Goal: Task Accomplishment & Management: Manage account settings

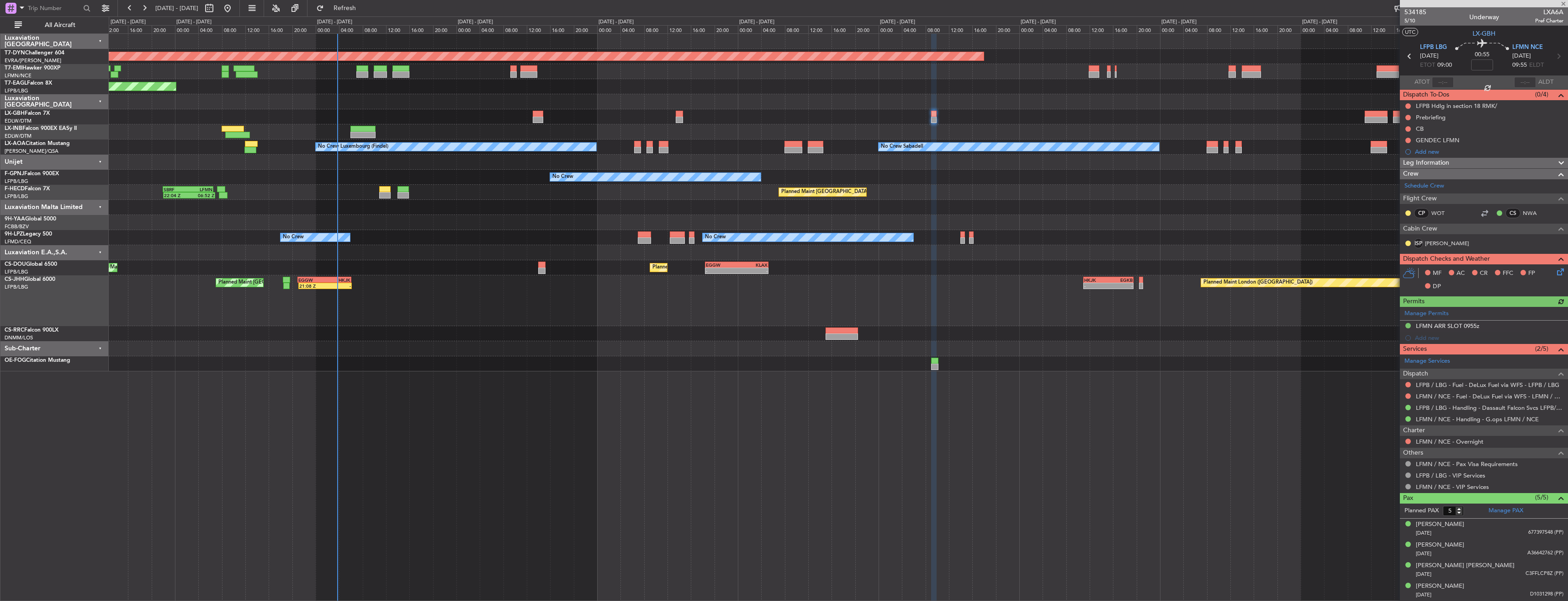
scroll to position [20, 0]
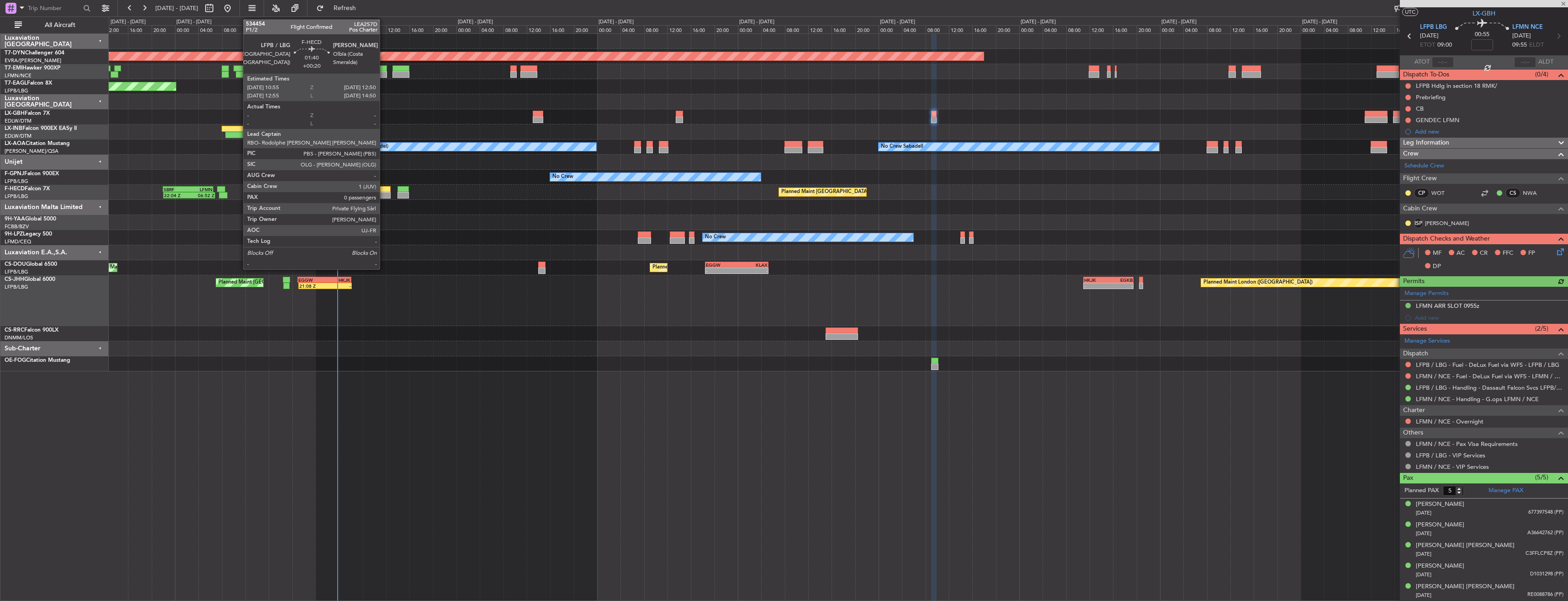
click at [384, 189] on div at bounding box center [385, 189] width 11 height 6
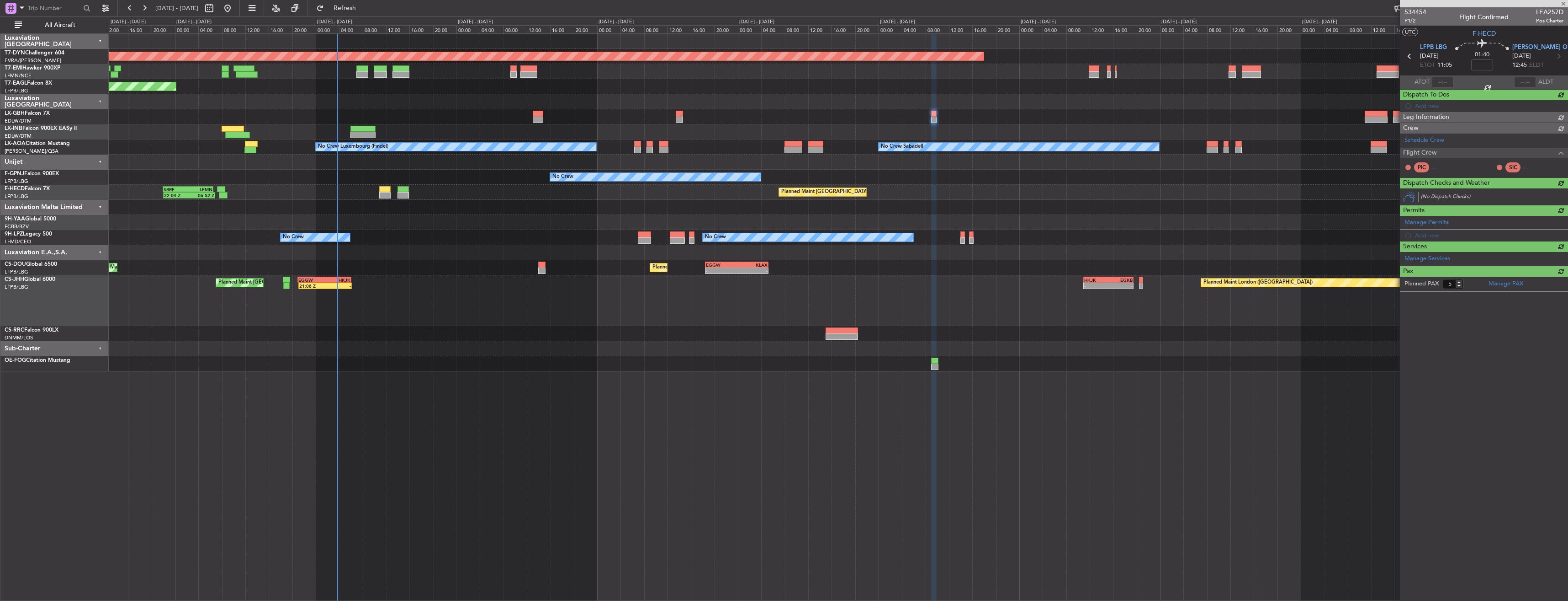
type input "+00:20"
type input "0"
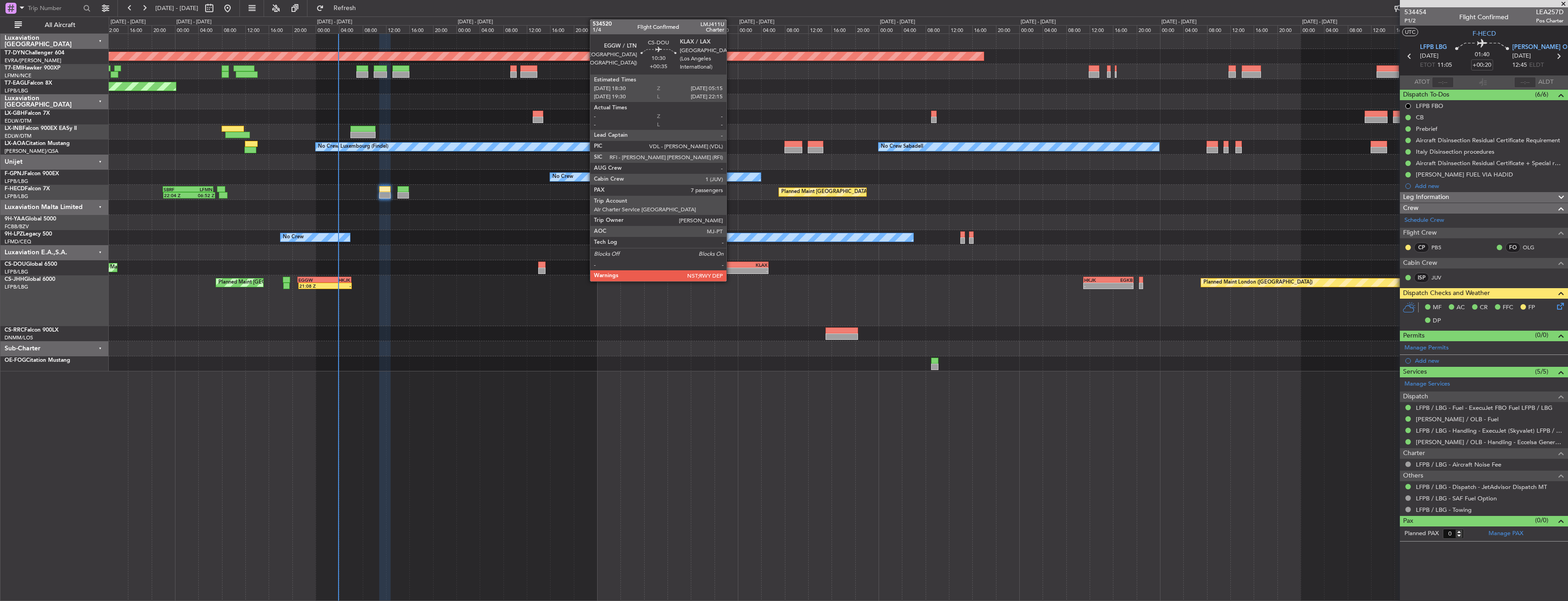
click at [731, 263] on div "EGGW" at bounding box center [722, 265] width 31 height 6
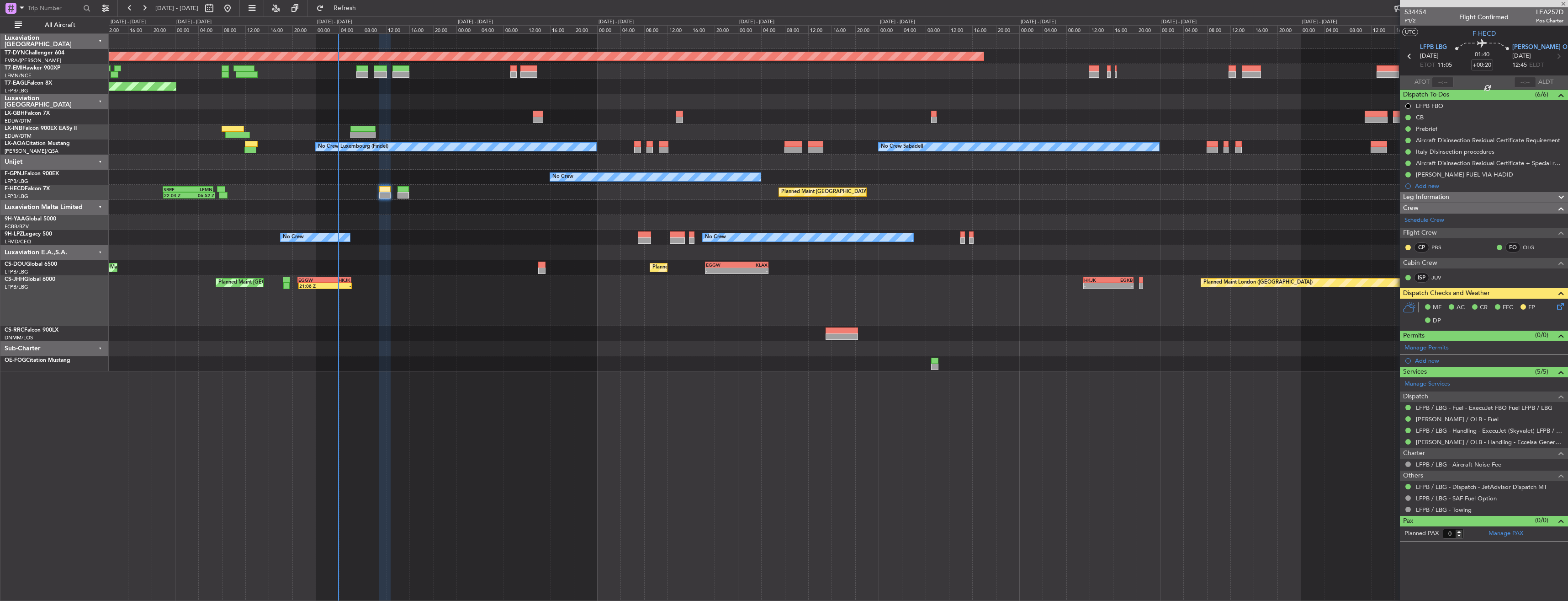
type input "+00:35"
type input "7"
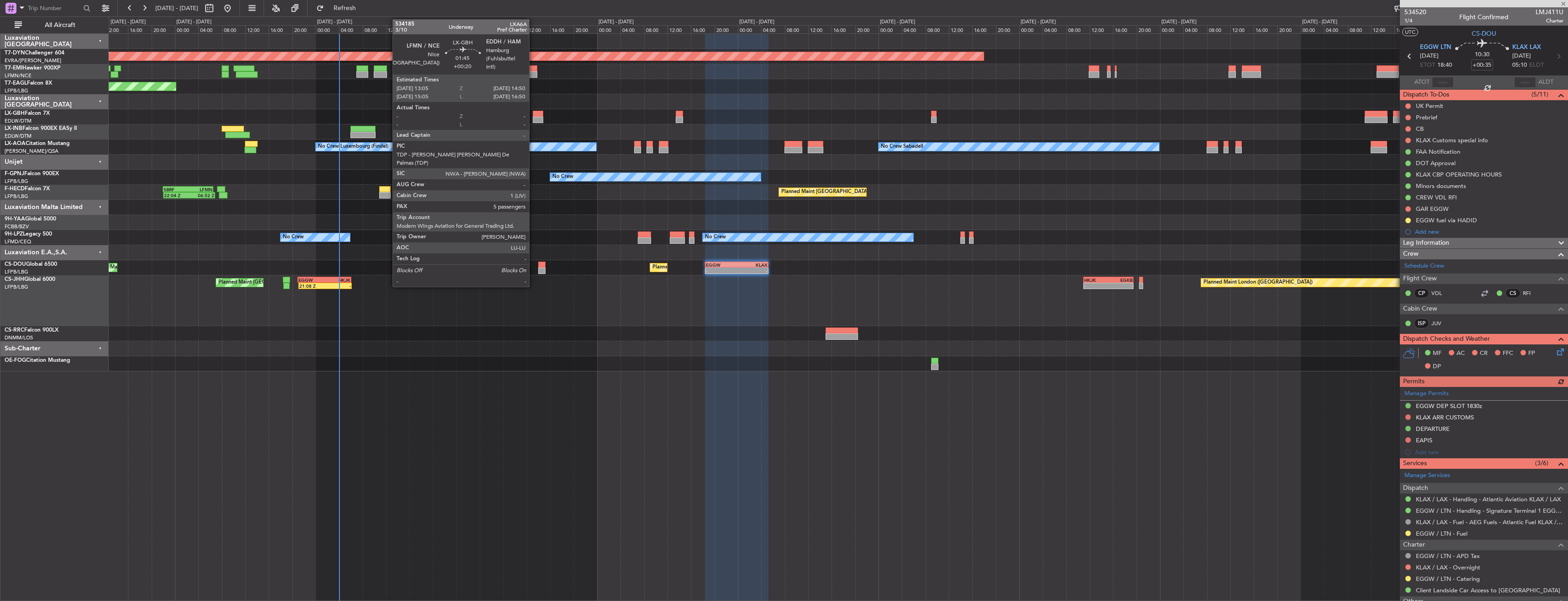
click at [542, 113] on div at bounding box center [537, 113] width 10 height 6
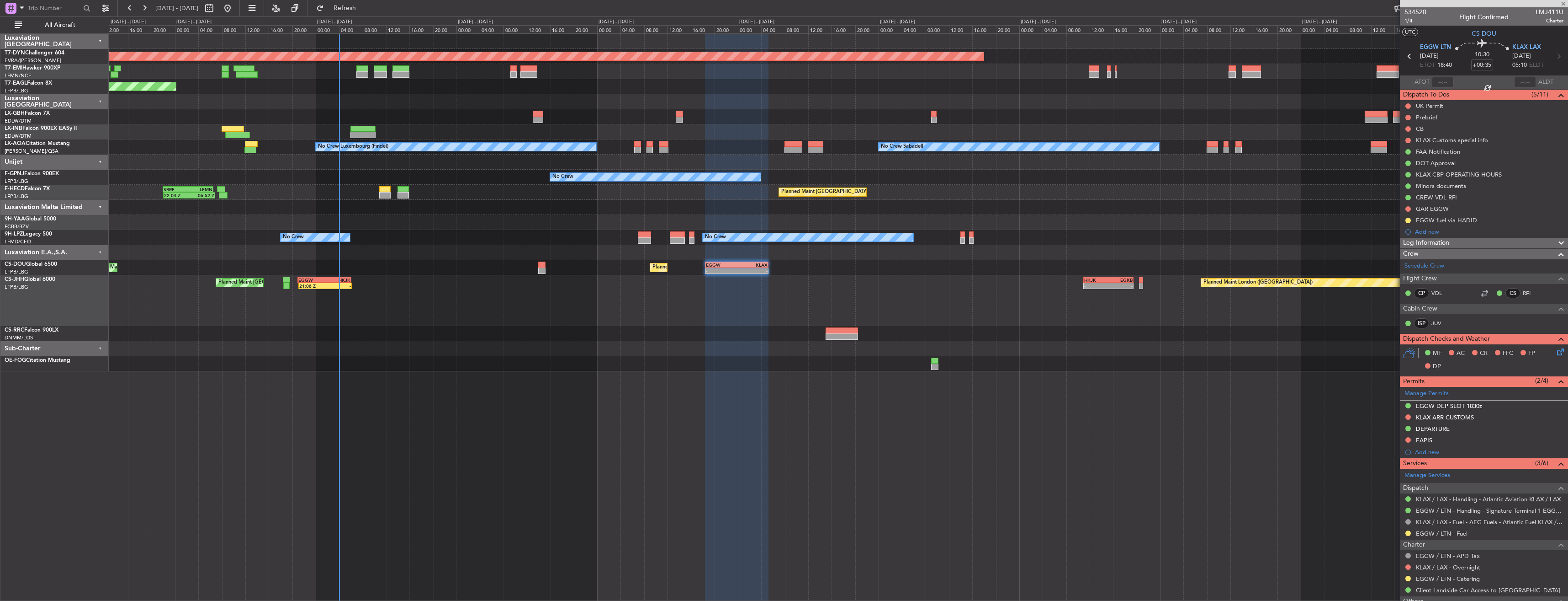
type input "+00:20"
type input "5"
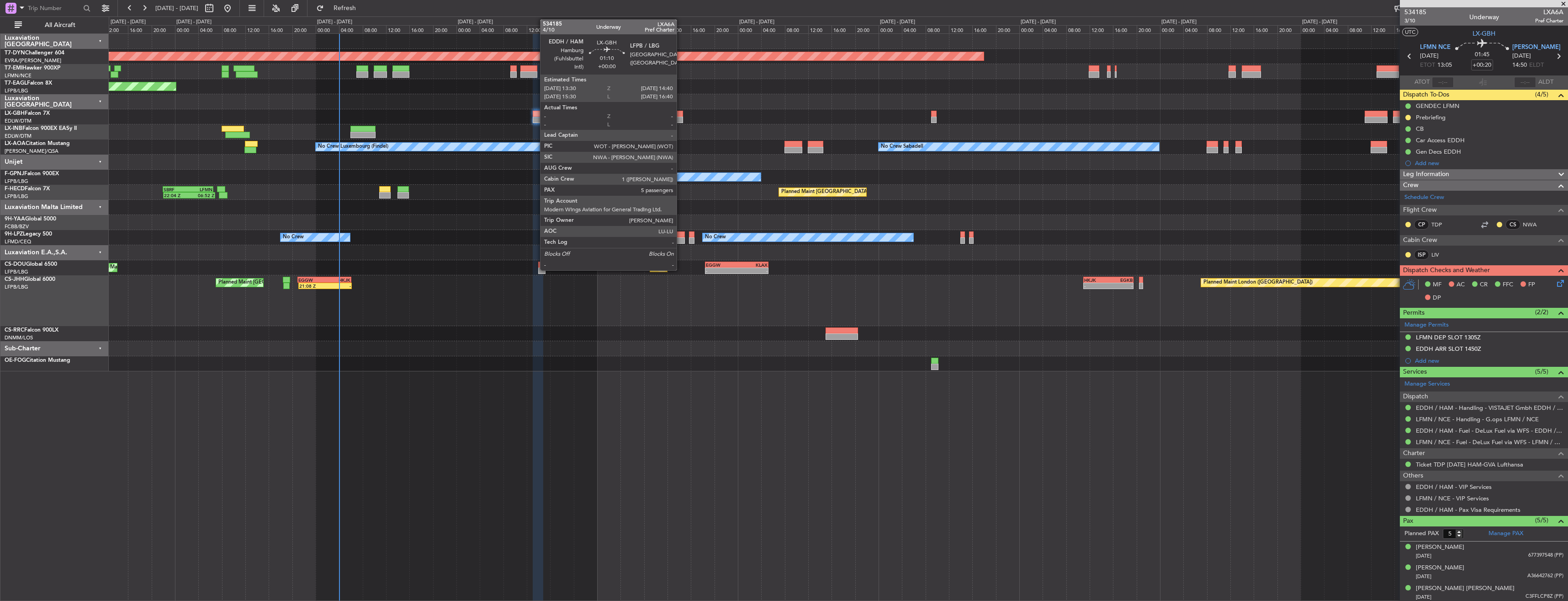
click at [681, 113] on div at bounding box center [679, 113] width 7 height 6
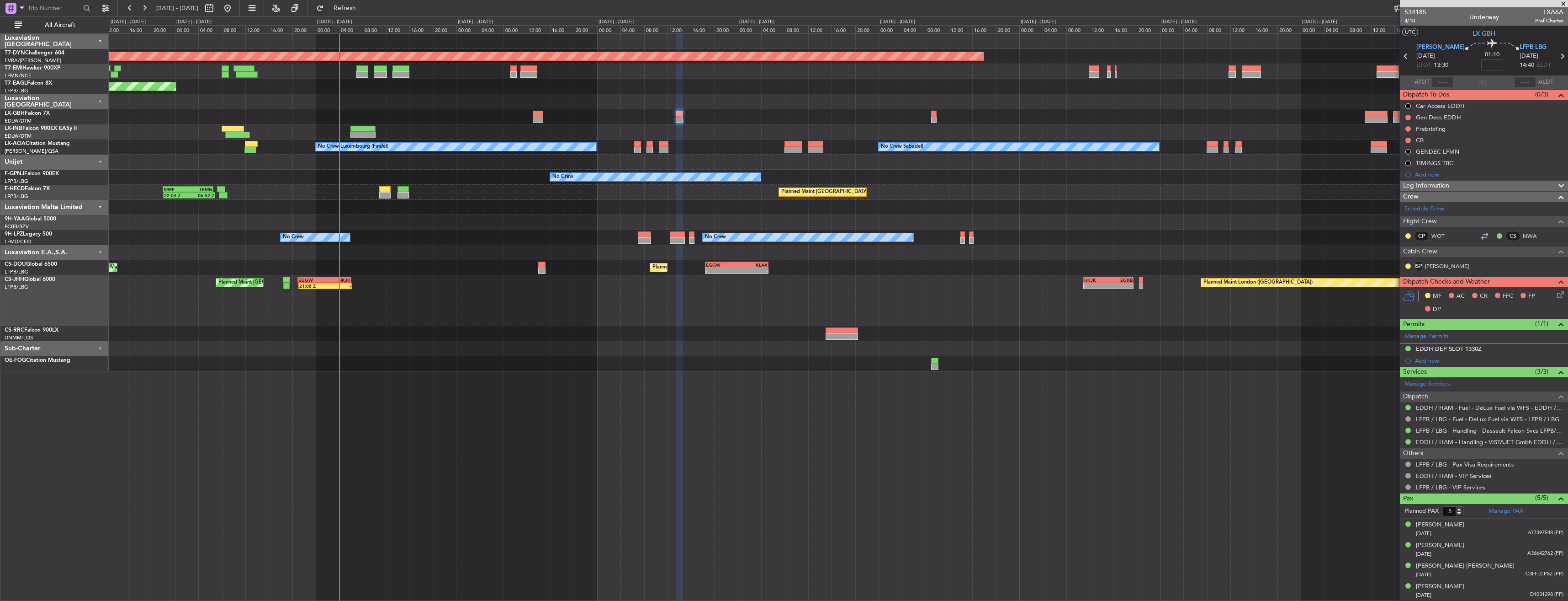
click at [450, 238] on div "No Crew No Crew No Crew" at bounding box center [838, 238] width 1459 height 15
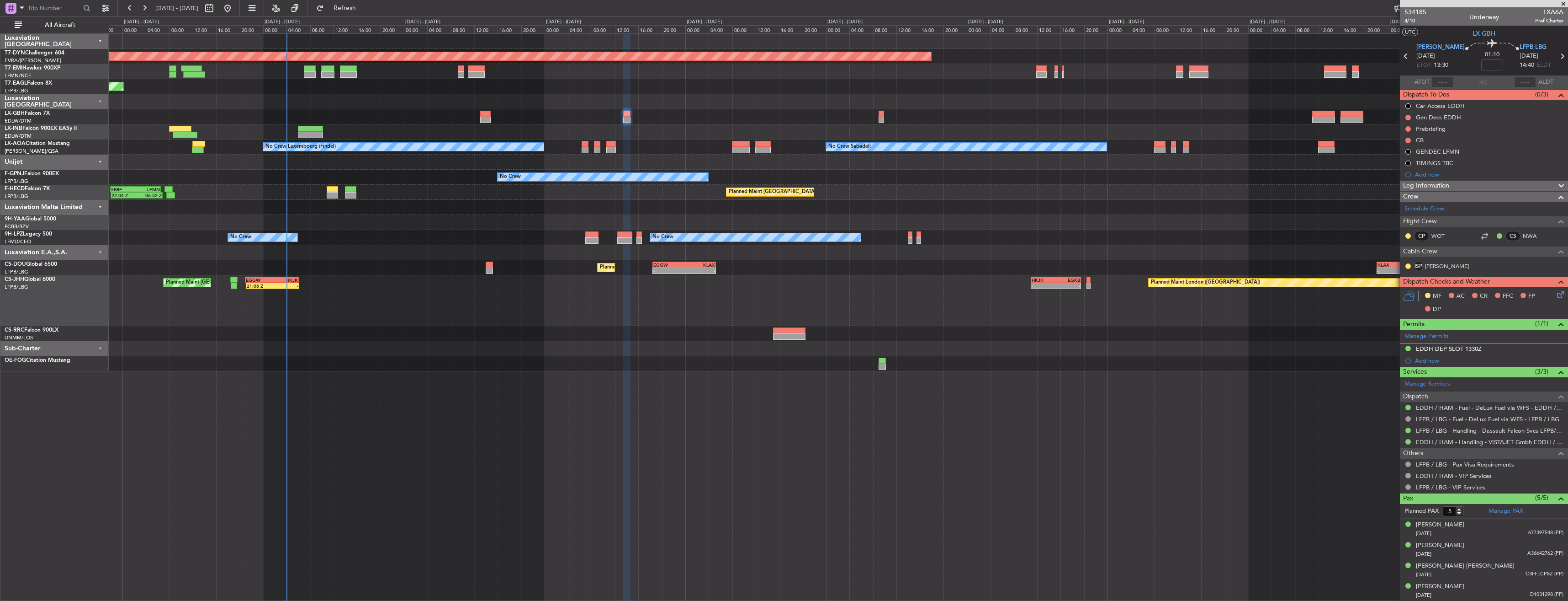
click at [1556, 291] on icon at bounding box center [1559, 293] width 8 height 8
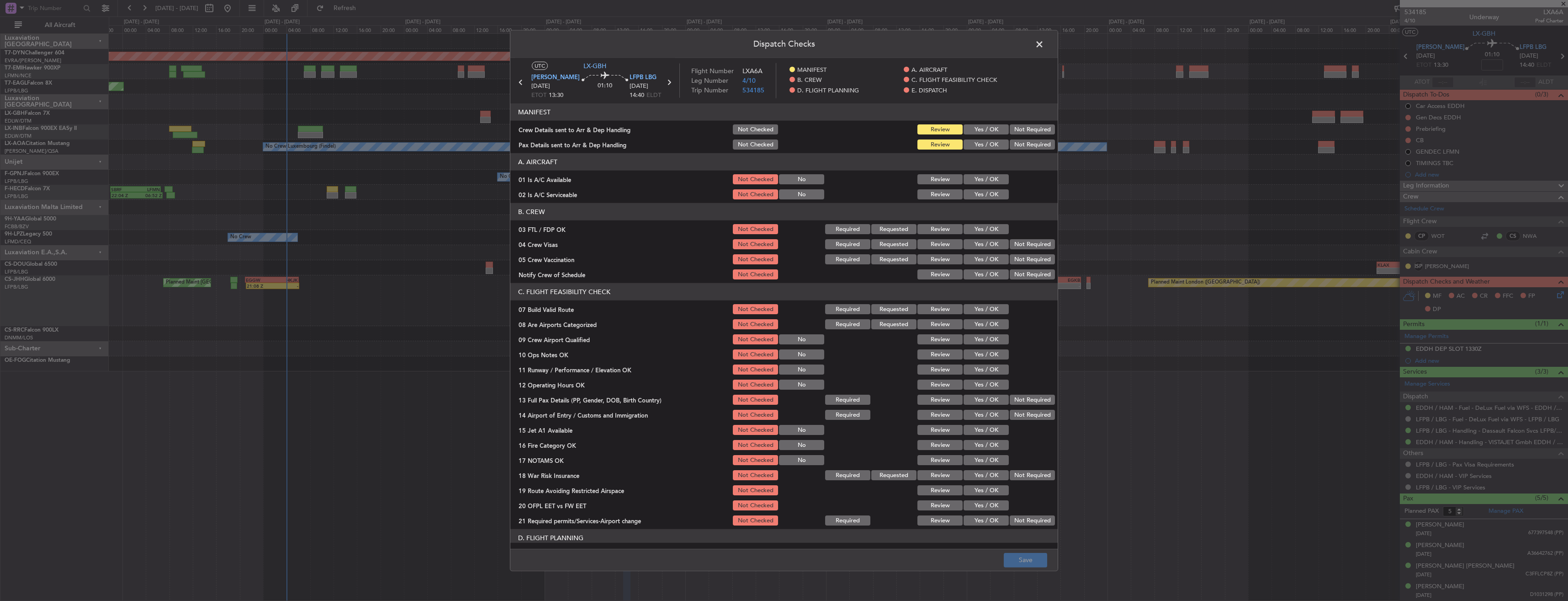
click at [1044, 49] on span at bounding box center [1044, 47] width 0 height 18
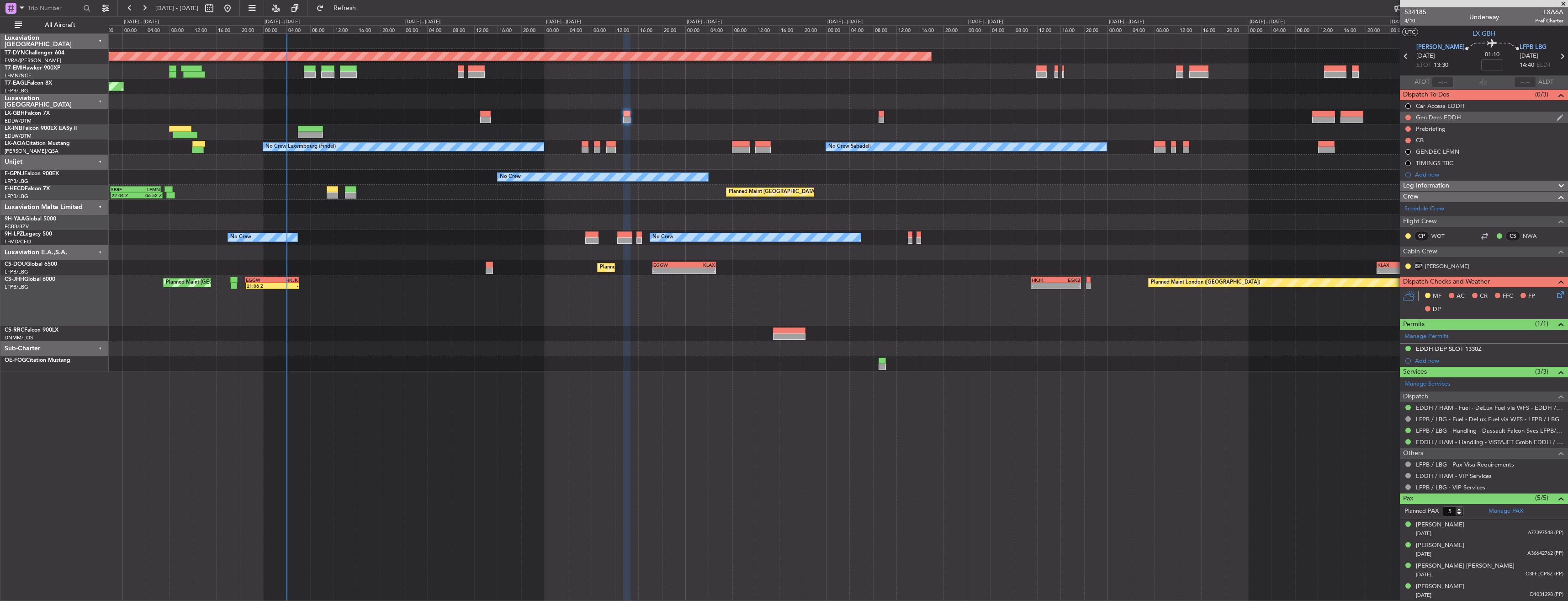
click at [1521, 120] on div "Gen Decs EDDH" at bounding box center [1484, 117] width 168 height 11
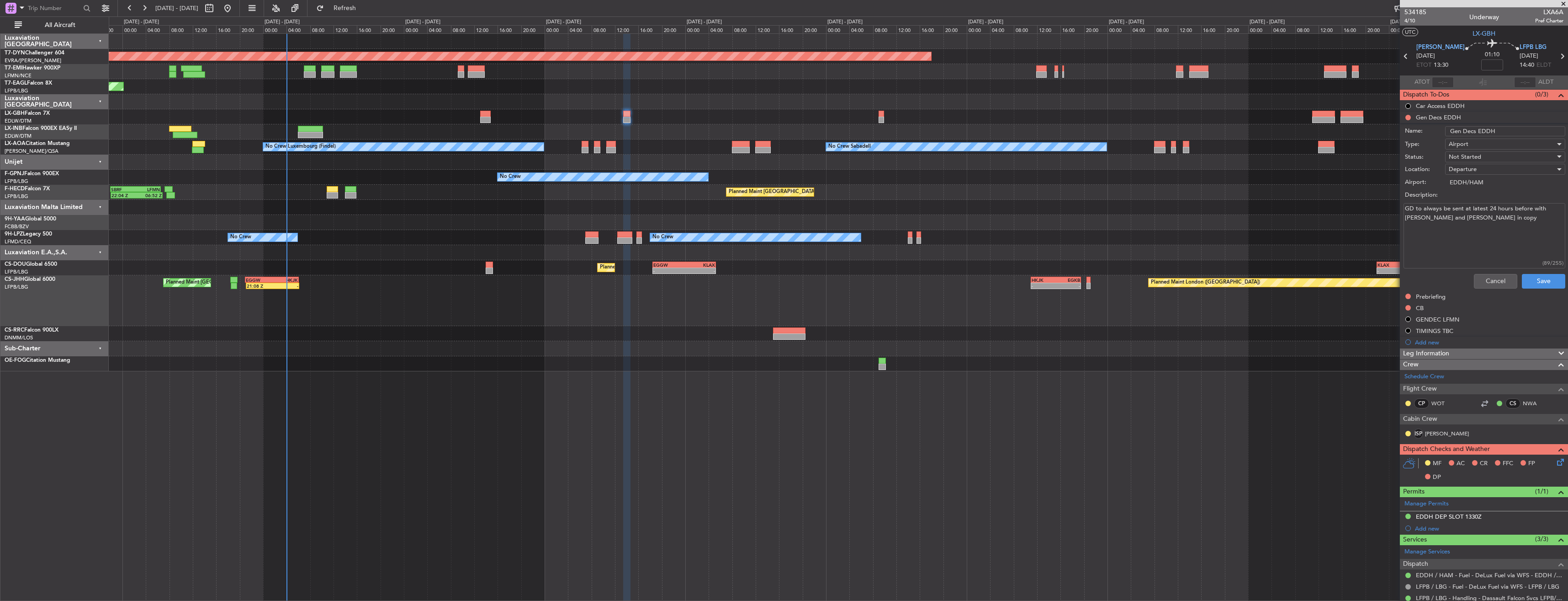
drag, startPoint x: 1519, startPoint y: 217, endPoint x: 1412, endPoint y: 217, distance: 107.0
click at [1412, 217] on textarea "GD to always be sent at latest 24 hours before with [PERSON_NAME] and [PERSON_N…" at bounding box center [1484, 236] width 162 height 65
click at [1465, 224] on textarea "GD to always be sent at latest 24 hours before with [PERSON_NAME] and [PERSON_N…" at bounding box center [1484, 236] width 162 height 65
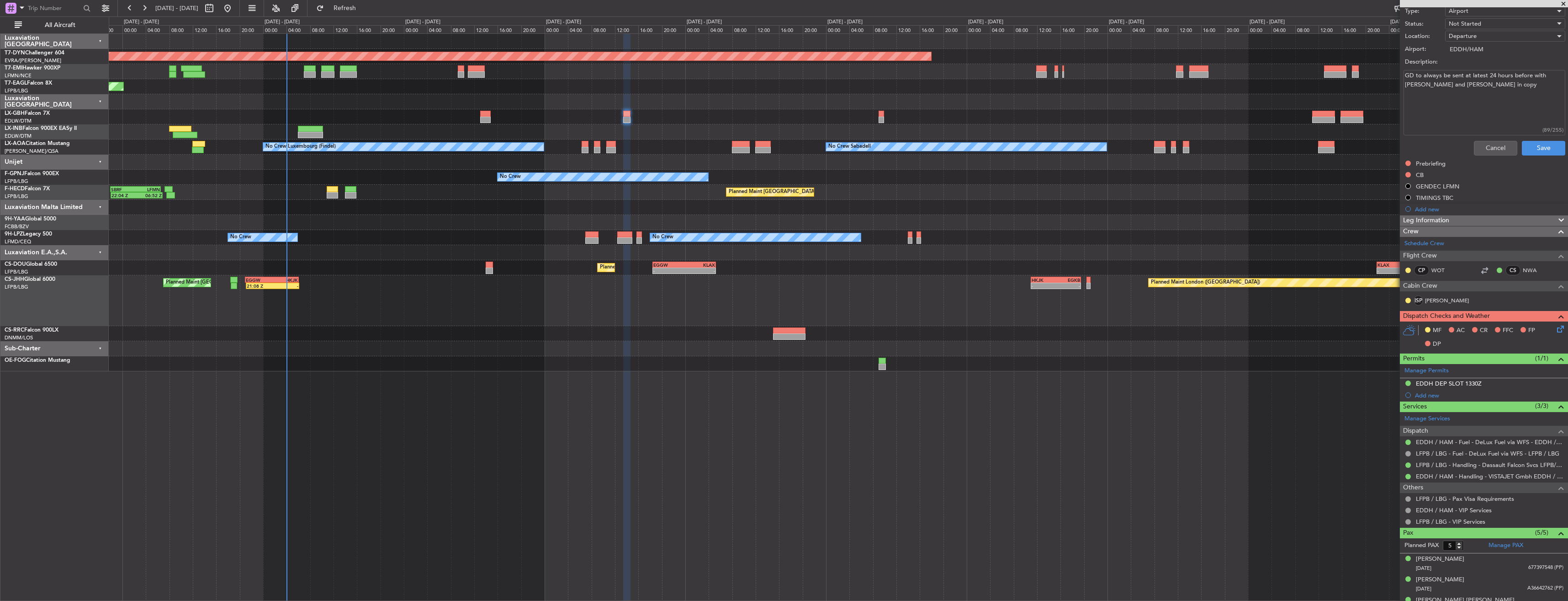
scroll to position [188, 0]
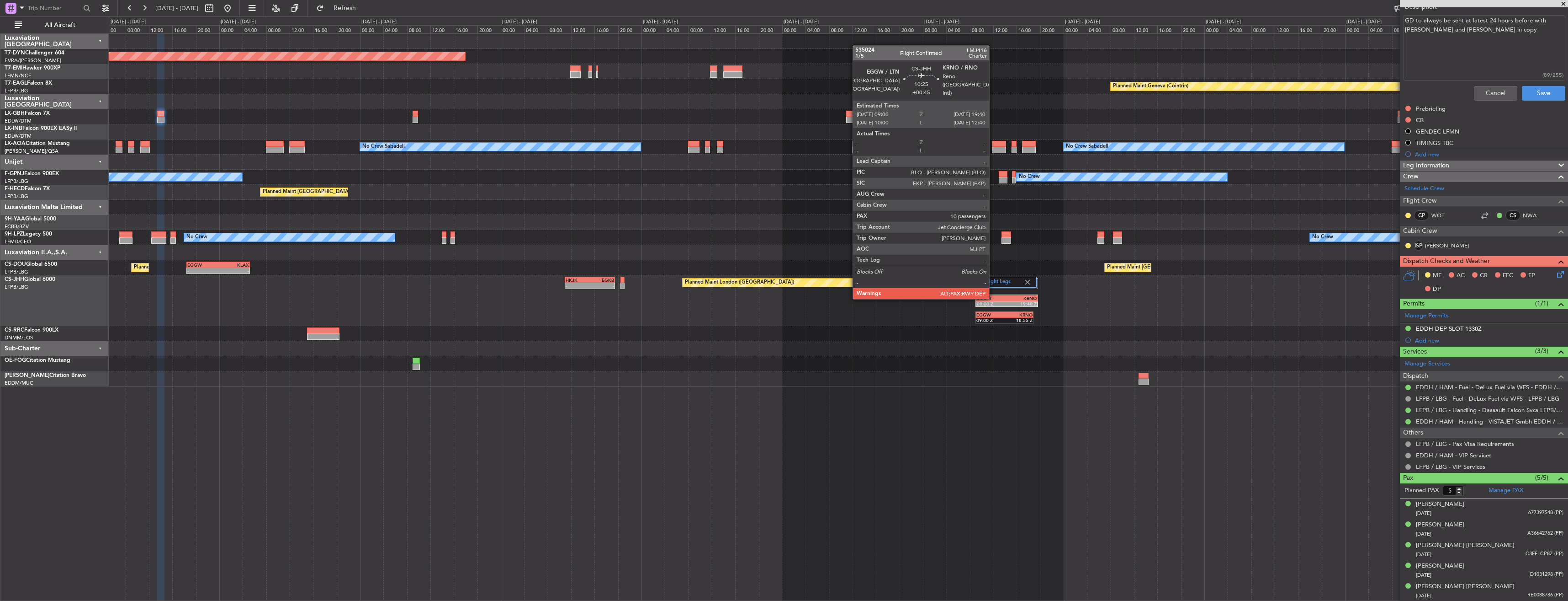
click at [993, 298] on div "EGGW" at bounding box center [992, 298] width 30 height 6
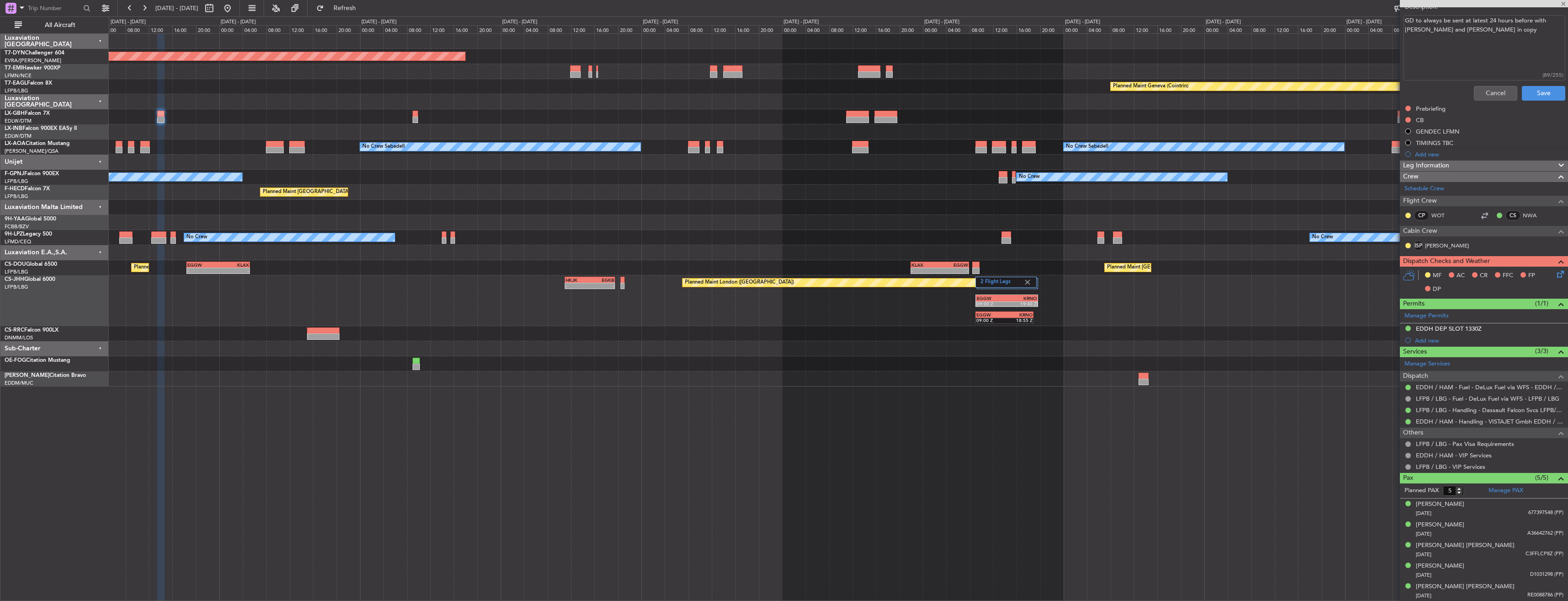
type input "+00:45"
type input "10"
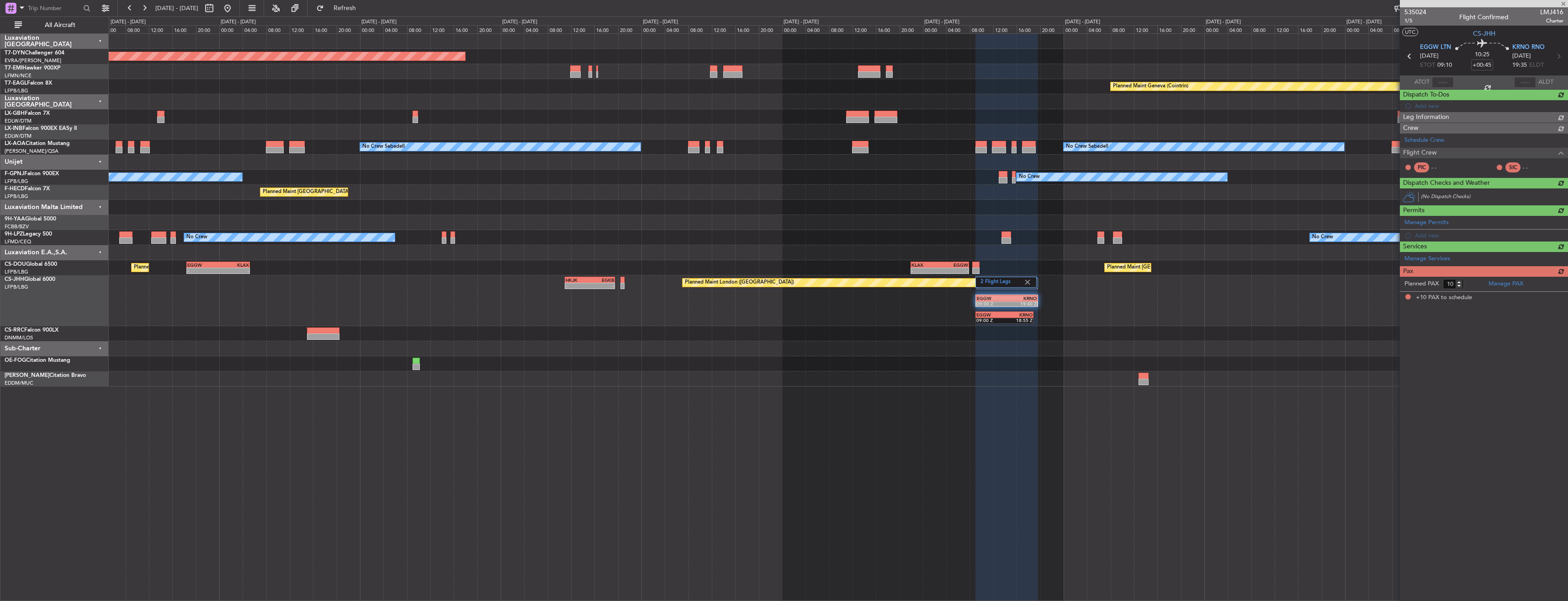
scroll to position [0, 0]
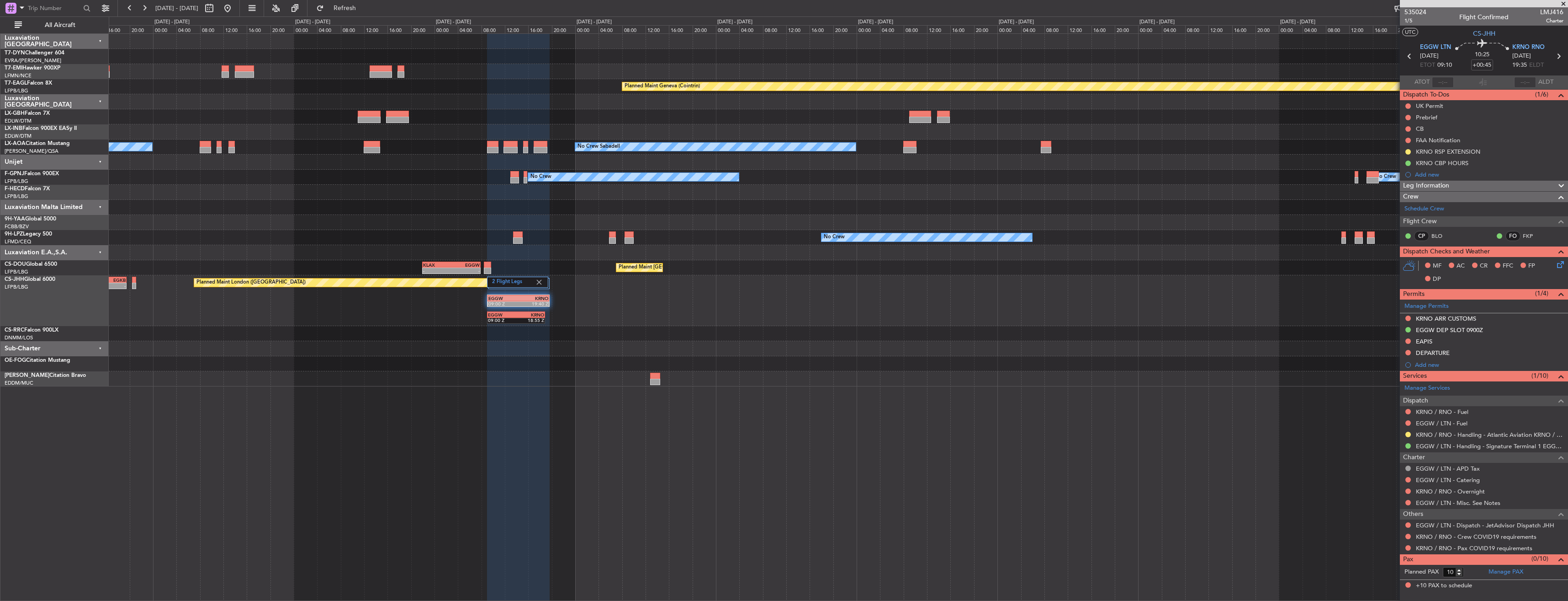
click at [703, 304] on div "2 Flight Legs Planned Maint [GEOGRAPHIC_DATA] ([GEOGRAPHIC_DATA]) - - HKJK 11:0…" at bounding box center [838, 300] width 1459 height 51
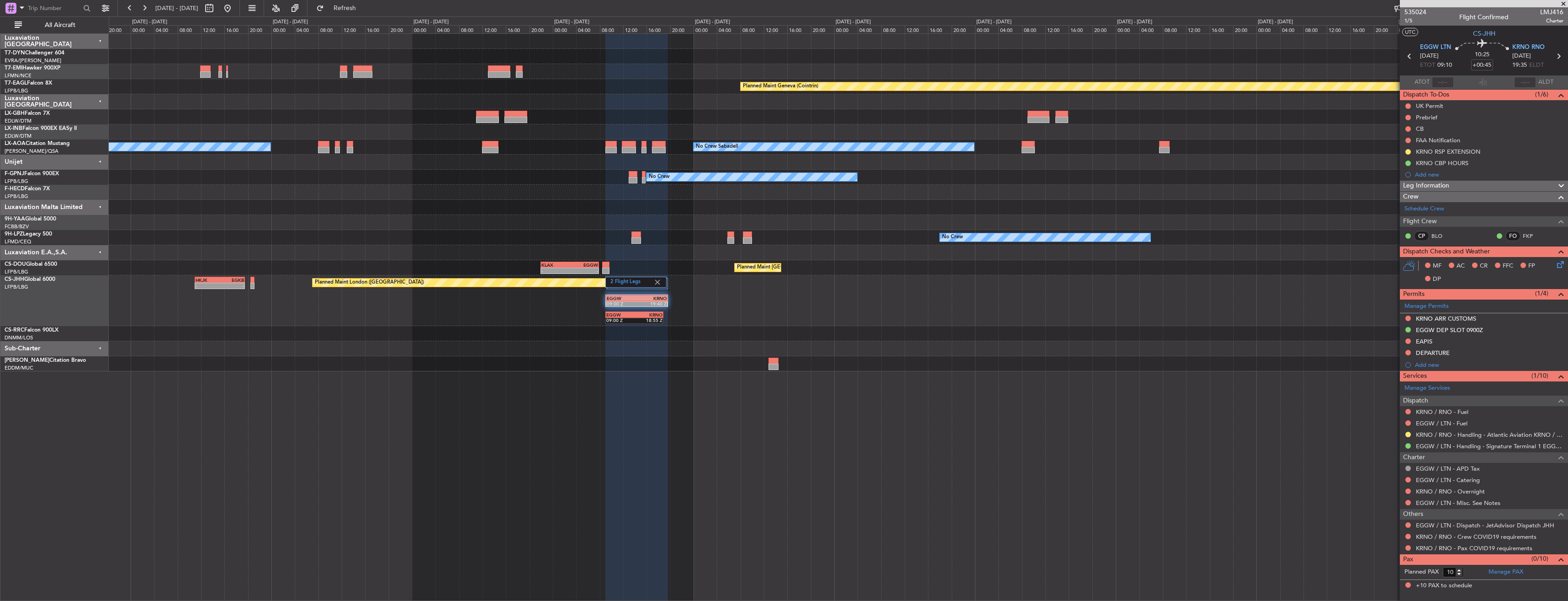
click at [693, 299] on div "2 Flight Legs Planned Maint [GEOGRAPHIC_DATA] ([GEOGRAPHIC_DATA]) - - HKJK 11:0…" at bounding box center [838, 300] width 1459 height 51
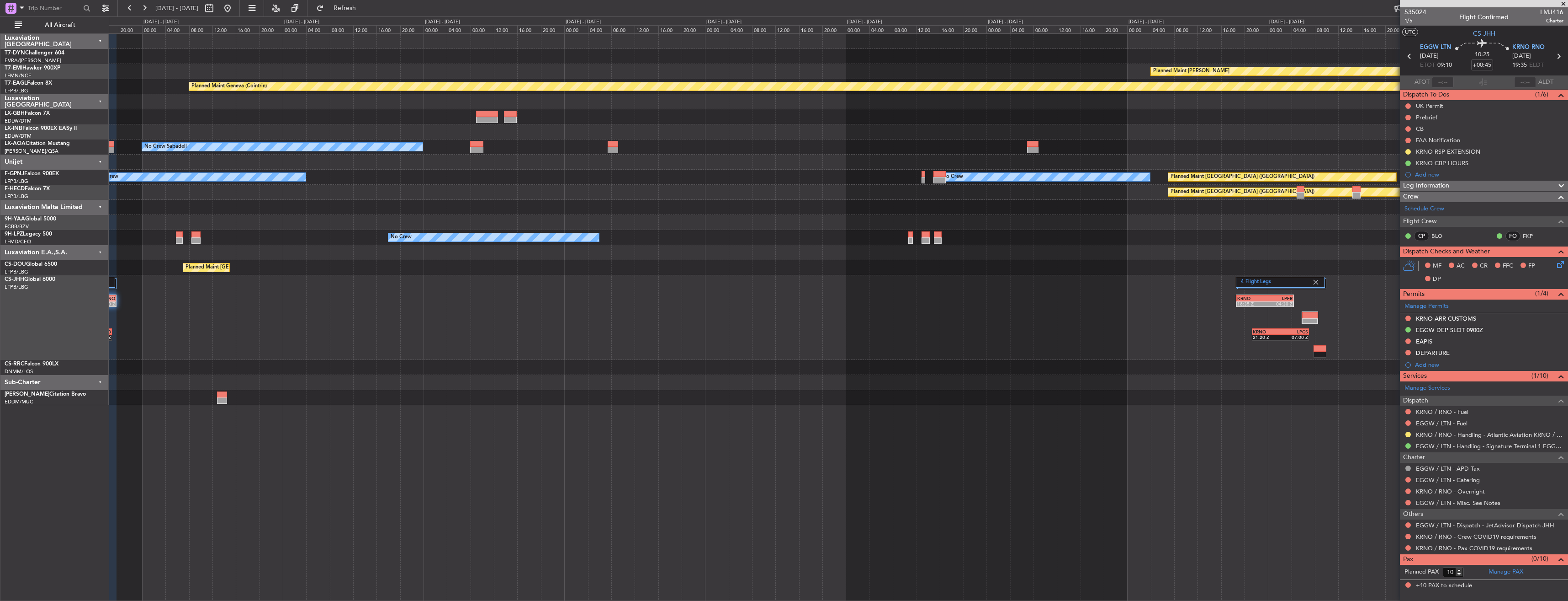
click at [231, 315] on div "2 Flight Legs EGGW 09:00 Z KRNO 19:40 Z EGGW 09:00 Z KRNO 18:55 Z 4 Flight Legs…" at bounding box center [838, 318] width 1459 height 85
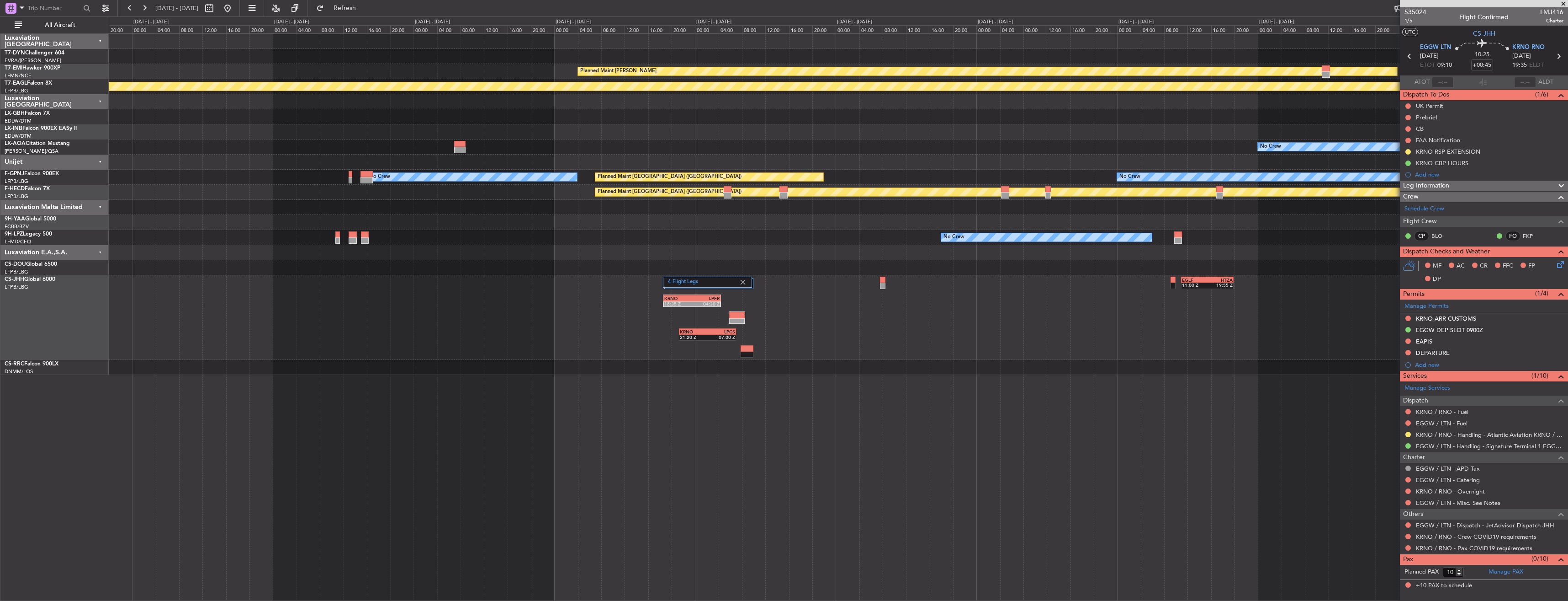
click at [653, 316] on div "4 Flight Legs EGLF 11:00 Z HTZA 19:55 Z KRNO 18:35 Z LPFR 04:30 Z KRNO 21:20 Z …" at bounding box center [838, 318] width 1459 height 85
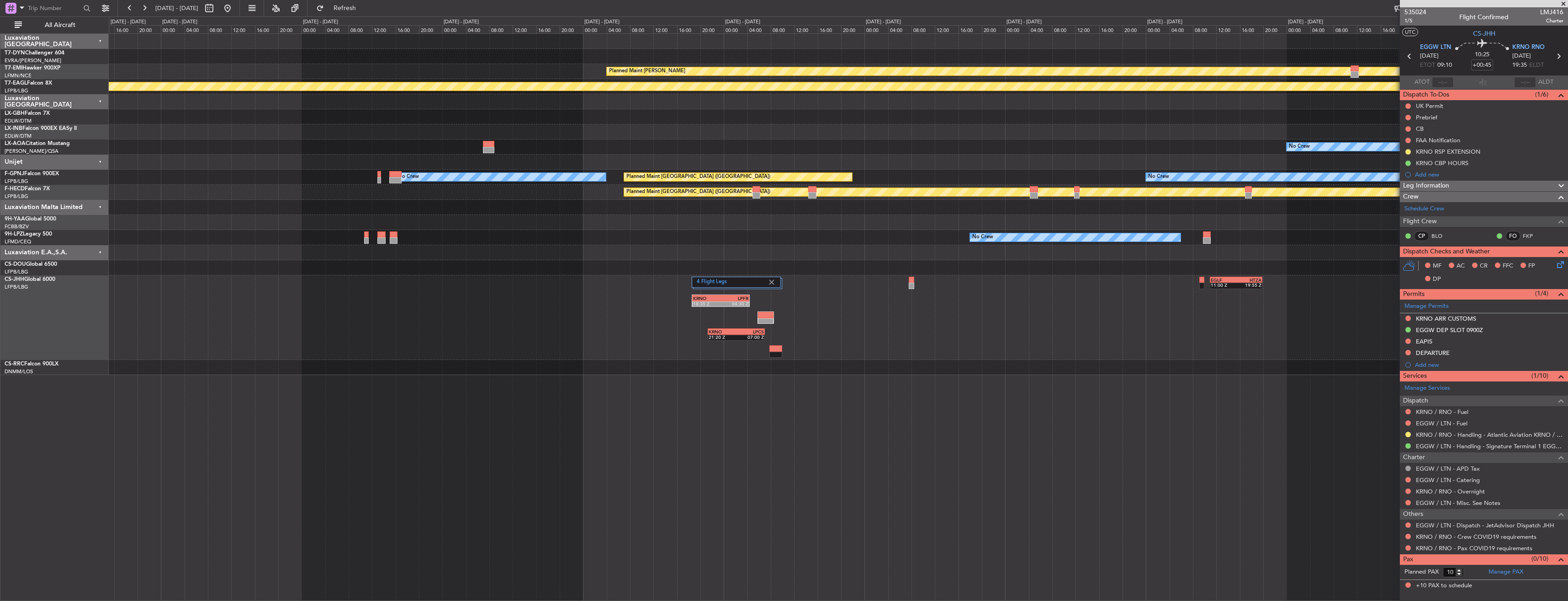
click at [1072, 290] on div "4 Flight Legs EGLF 11:00 Z HTZA 19:55 Z KRNO 18:35 Z LPFR 04:30 Z KRNO 21:20 Z …" at bounding box center [838, 318] width 1459 height 85
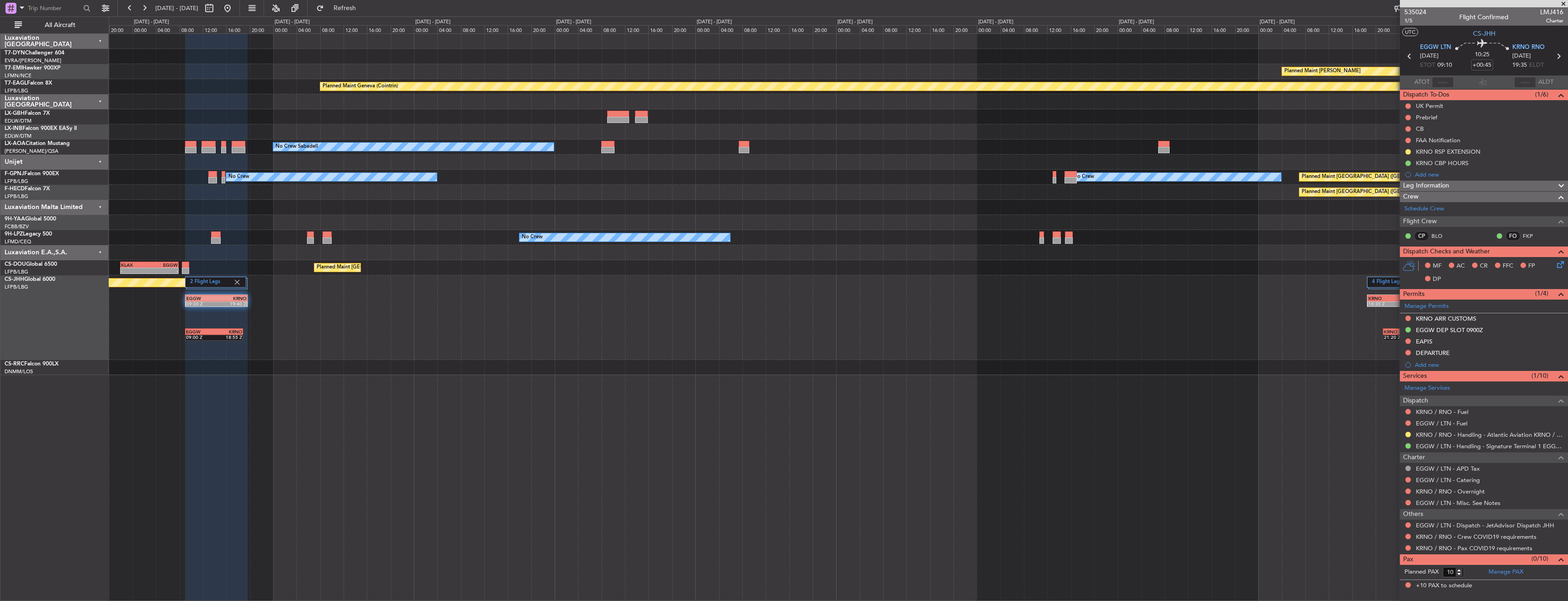
click at [1043, 284] on div "4 Flight Legs KRNO 18:35 Z LPFR 04:30 Z KRNO 21:20 Z LPCS 07:00 Z EGGW 09:00 Z …" at bounding box center [838, 318] width 1459 height 85
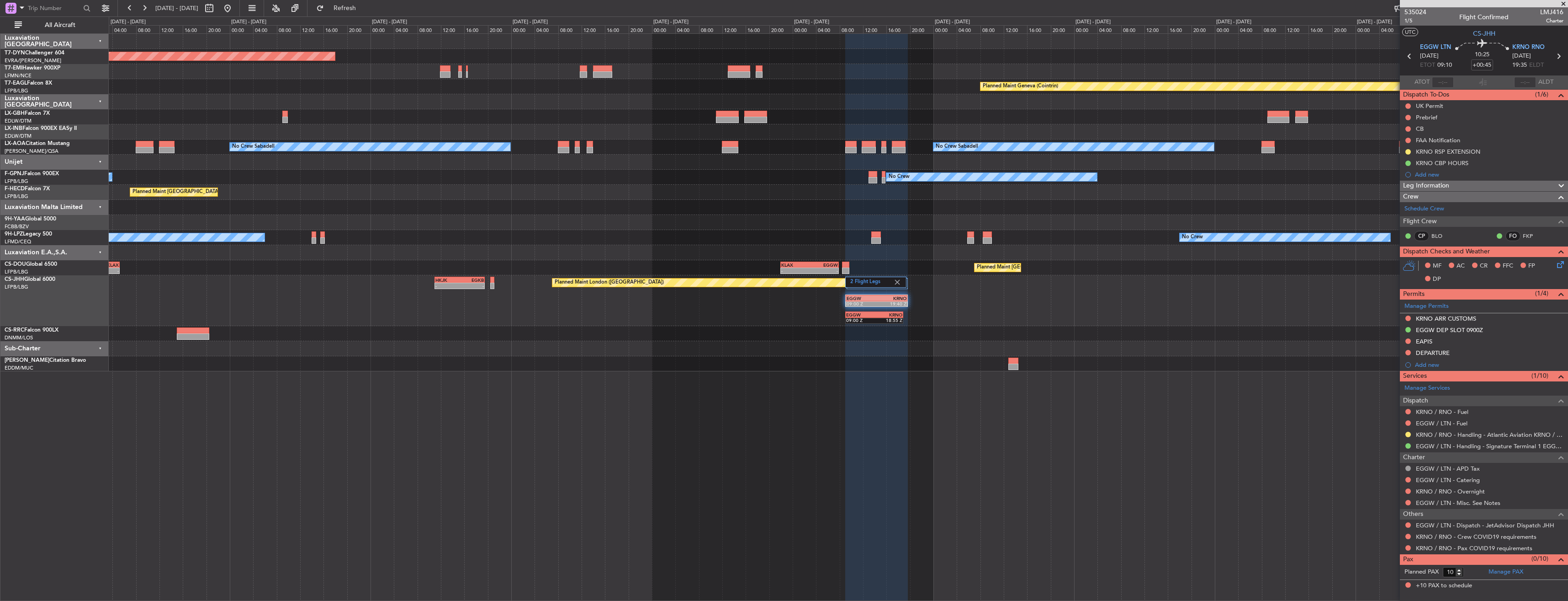
click at [1001, 297] on div "EGGW 09:00 Z KRNO 19:40 Z 2 Flight Legs EGGW 09:00 Z KRNO 18:55 Z Planned Maint…" at bounding box center [838, 300] width 1459 height 51
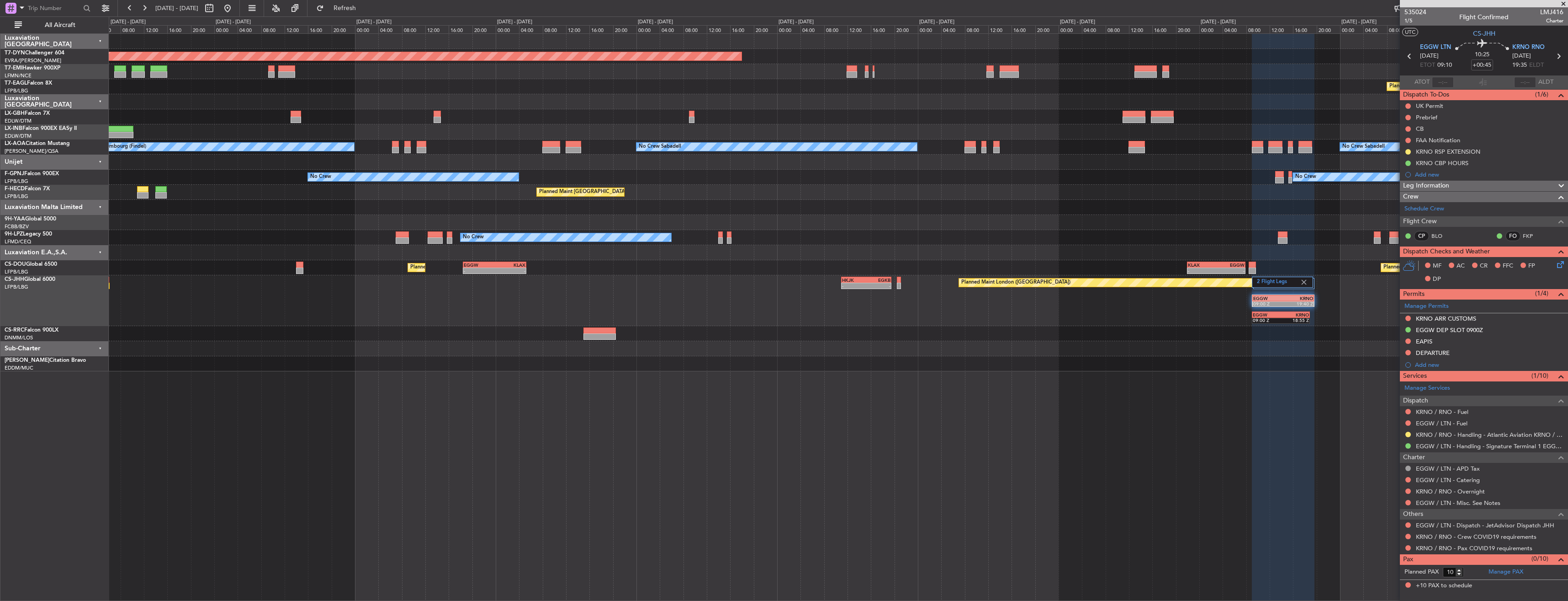
click at [1015, 299] on div "EGGW 09:00 Z KRNO 19:40 Z 2 Flight Legs EGGW 09:00 Z KRNO 18:55 Z Planned Maint…" at bounding box center [838, 300] width 1459 height 51
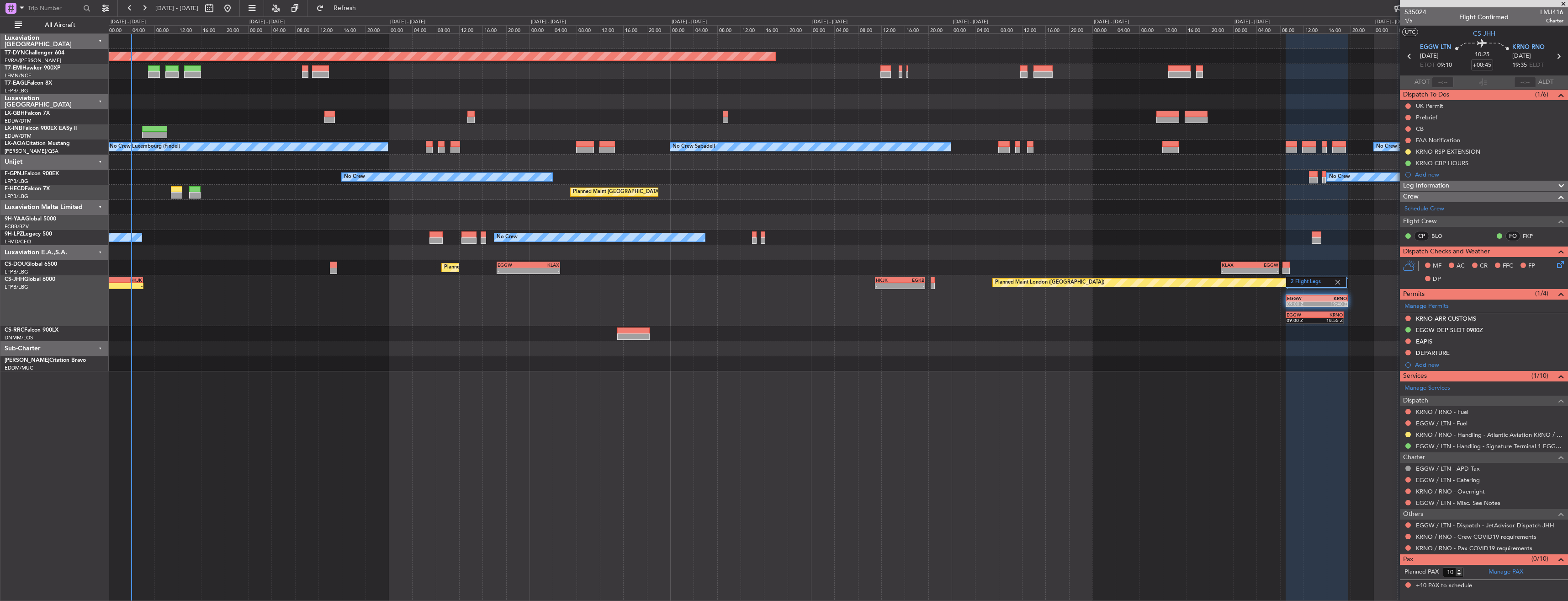
click at [313, 310] on div "Planned Maint London ([GEOGRAPHIC_DATA]) HKJK 11:00 Z EGKB 19:30 Z - - 21:08 Z …" at bounding box center [838, 300] width 1459 height 51
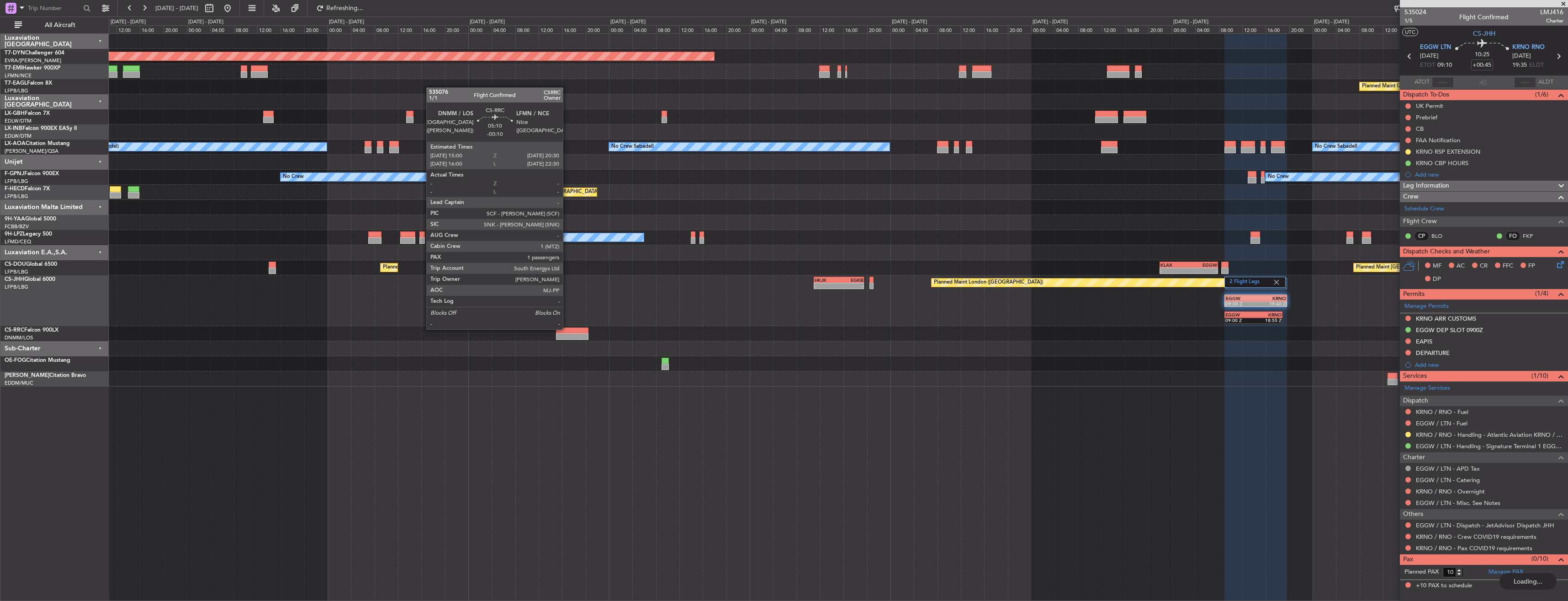
click at [567, 329] on div at bounding box center [572, 330] width 33 height 6
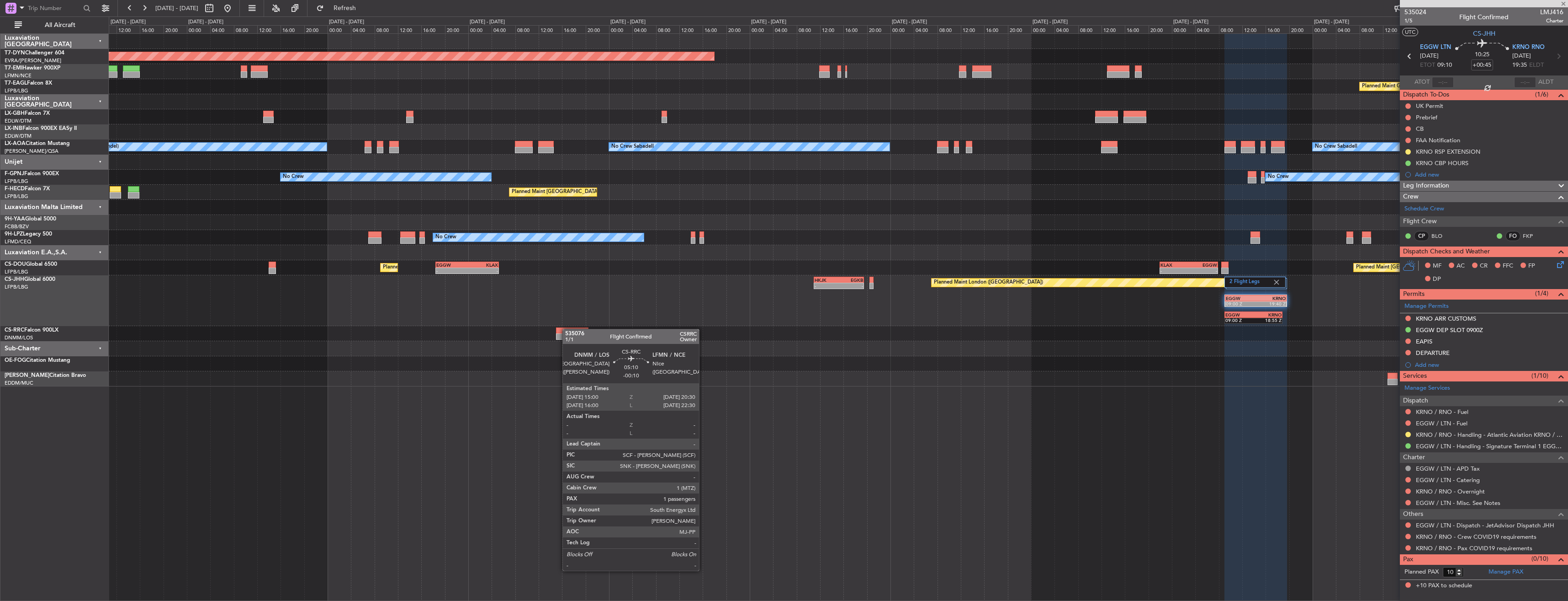
type input "-00:10"
type input "1"
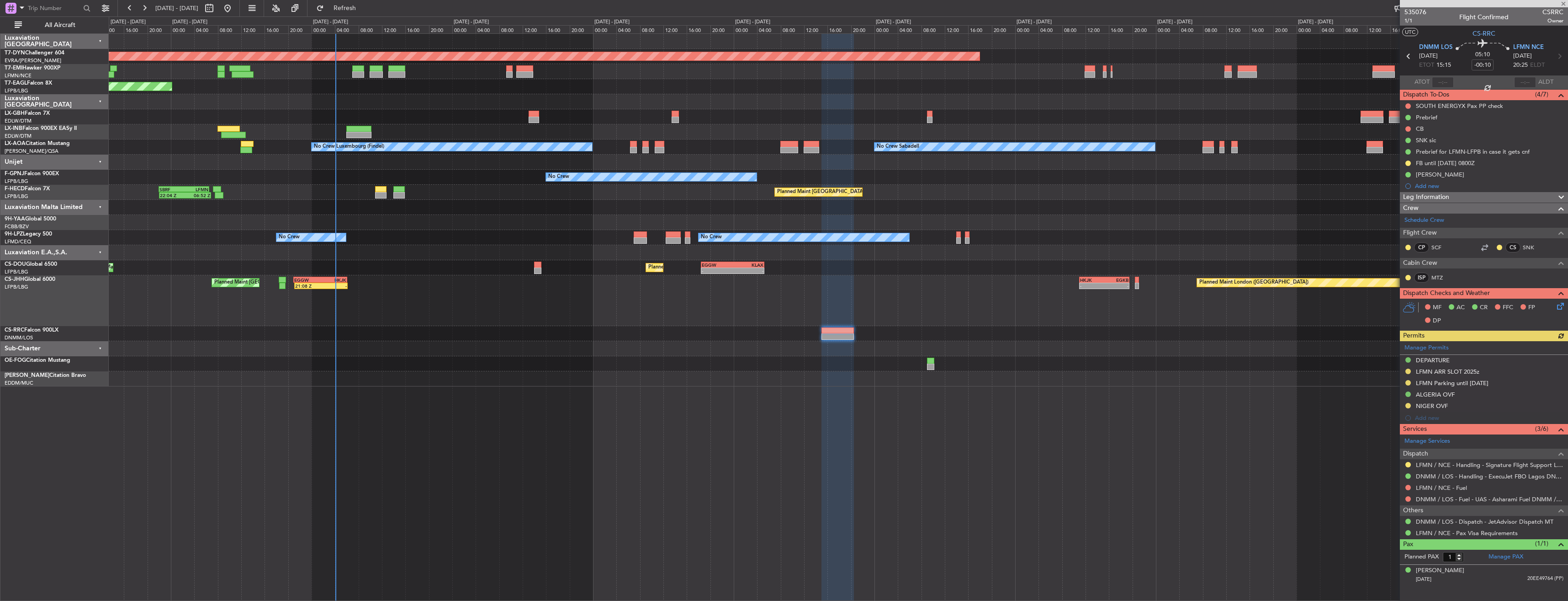
click at [920, 328] on div "Planned Maint Lagos ([PERSON_NAME])" at bounding box center [838, 334] width 1459 height 15
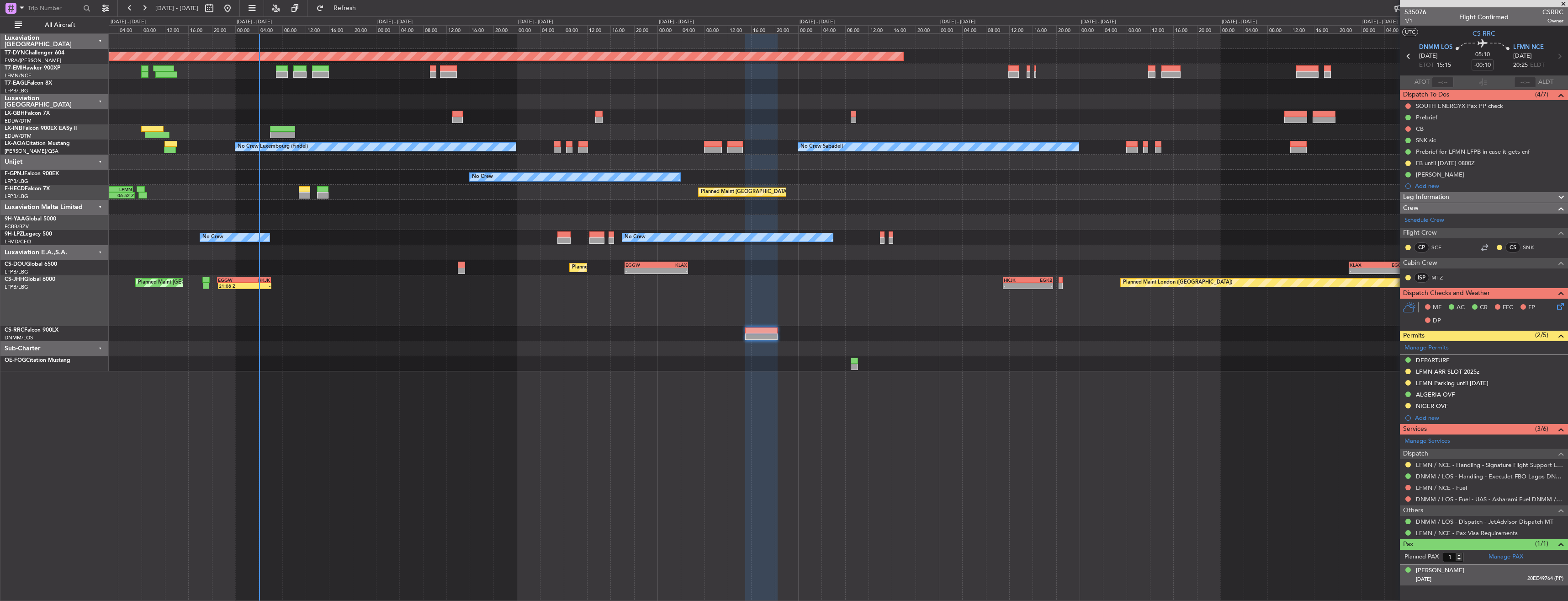
click at [1498, 572] on div "[PERSON_NAME] [DATE] 20EE49764 (PP)" at bounding box center [1490, 575] width 148 height 18
click at [1493, 173] on div "[PERSON_NAME]" at bounding box center [1484, 174] width 168 height 11
